Goal: Task Accomplishment & Management: Complete application form

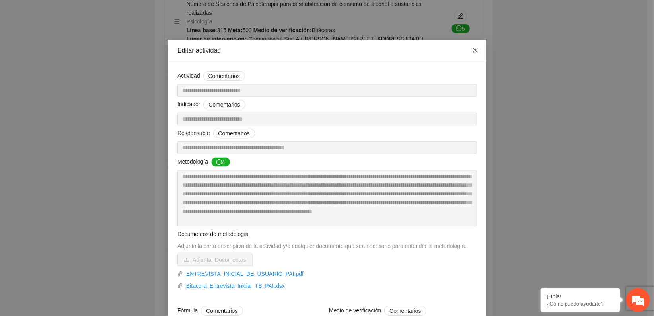
drag, startPoint x: 472, startPoint y: 47, endPoint x: 509, endPoint y: 44, distance: 37.1
click at [472, 46] on span "Close" at bounding box center [475, 50] width 21 height 21
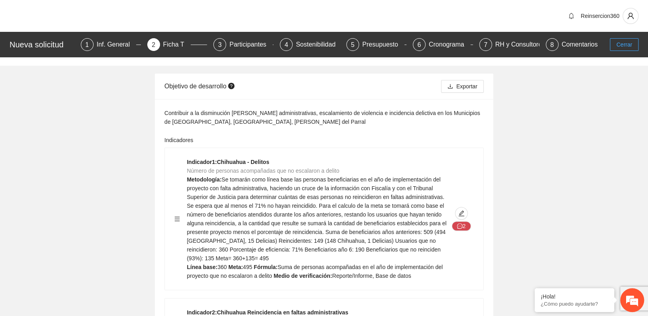
click at [622, 45] on span "Cerrar" at bounding box center [624, 44] width 16 height 9
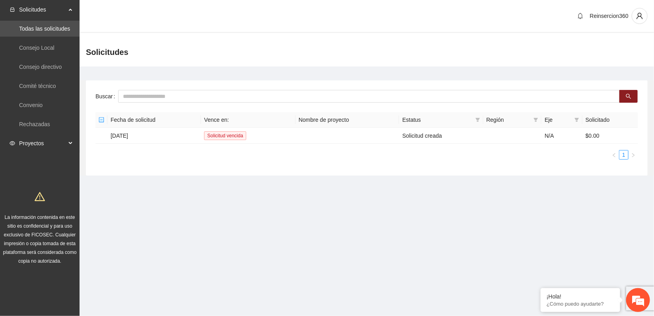
click at [24, 140] on span "Proyectos" at bounding box center [42, 143] width 47 height 16
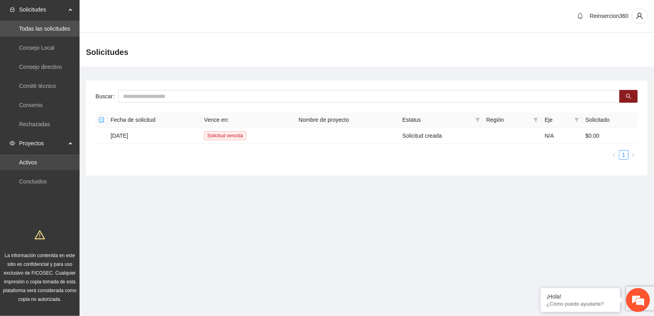
click at [27, 159] on link "Activos" at bounding box center [28, 162] width 18 height 6
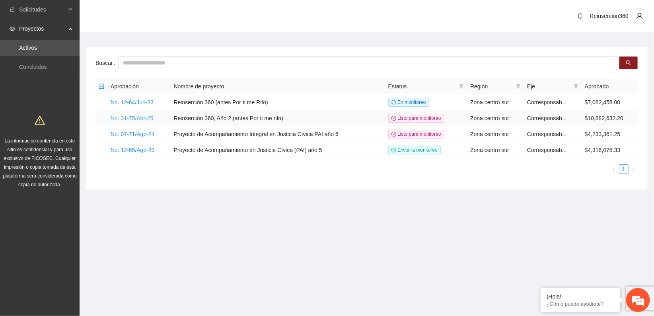
click at [115, 115] on link "No. 31-75/Abr-25" at bounding box center [132, 118] width 43 height 6
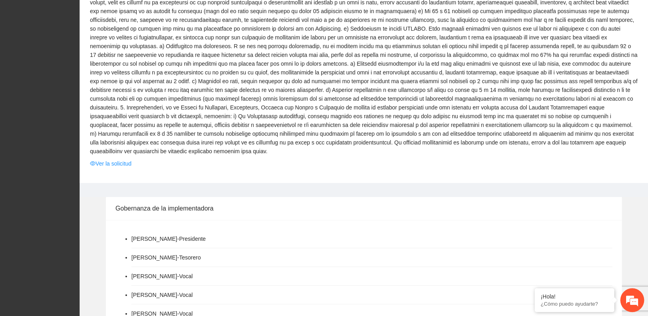
scroll to position [751, 0]
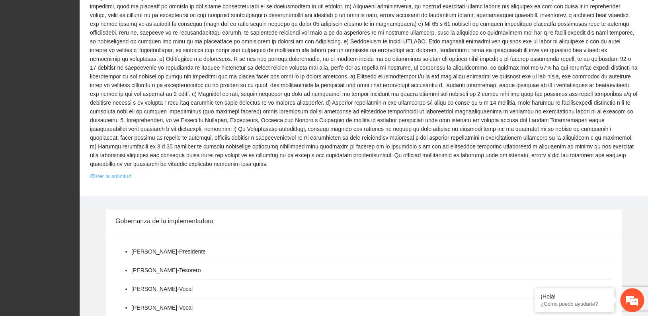
click at [124, 172] on link "Ver la solicitud" at bounding box center [110, 176] width 41 height 9
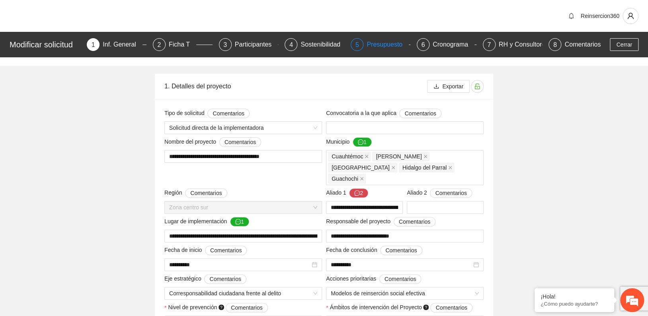
click at [376, 45] on div "Presupuesto" at bounding box center [388, 44] width 42 height 13
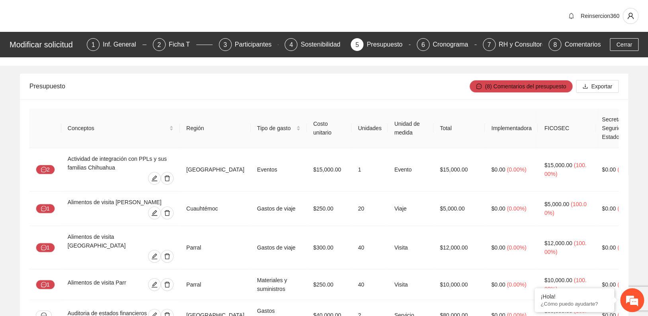
click at [439, 84] on div "Presupuesto" at bounding box center [249, 86] width 440 height 23
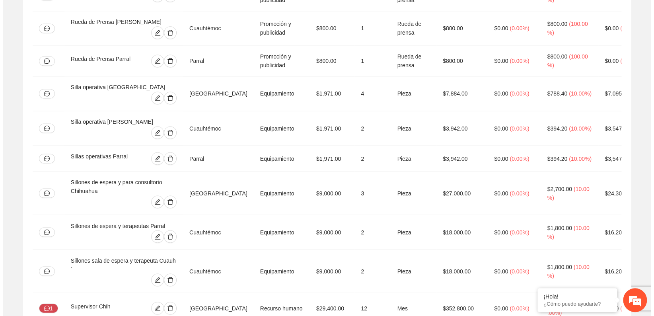
scroll to position [3528, 0]
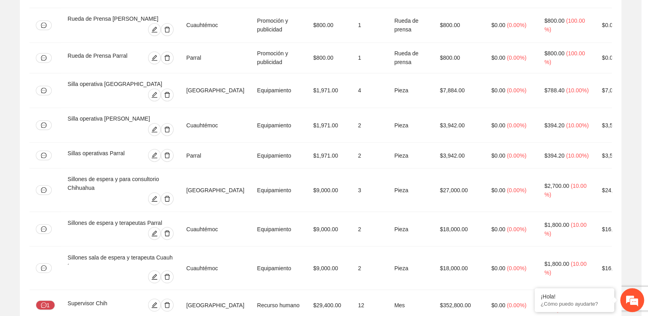
type input "*"
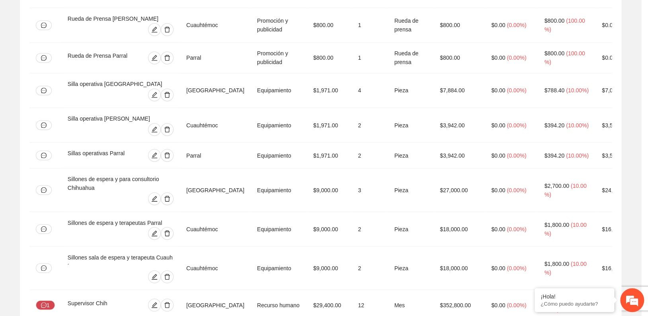
type input "*"
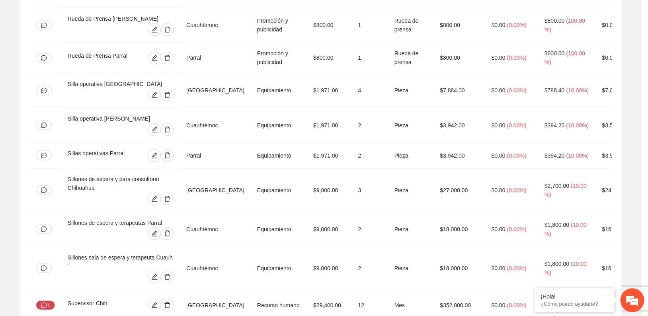
type input "*"
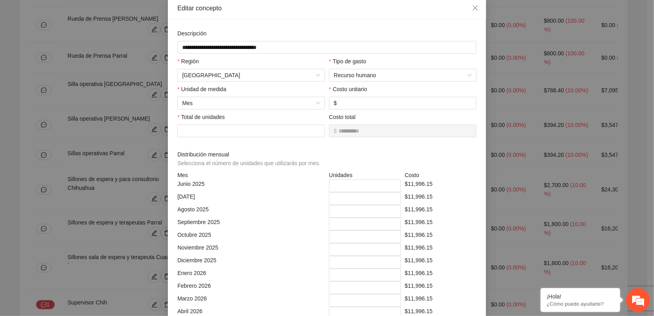
scroll to position [88, 0]
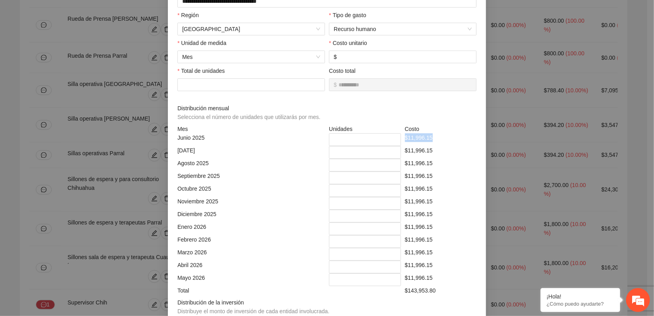
drag, startPoint x: 402, startPoint y: 141, endPoint x: 431, endPoint y: 140, distance: 28.3
click at [431, 140] on div "$11,996.15" at bounding box center [441, 139] width 76 height 13
